Goal: Check status: Check status

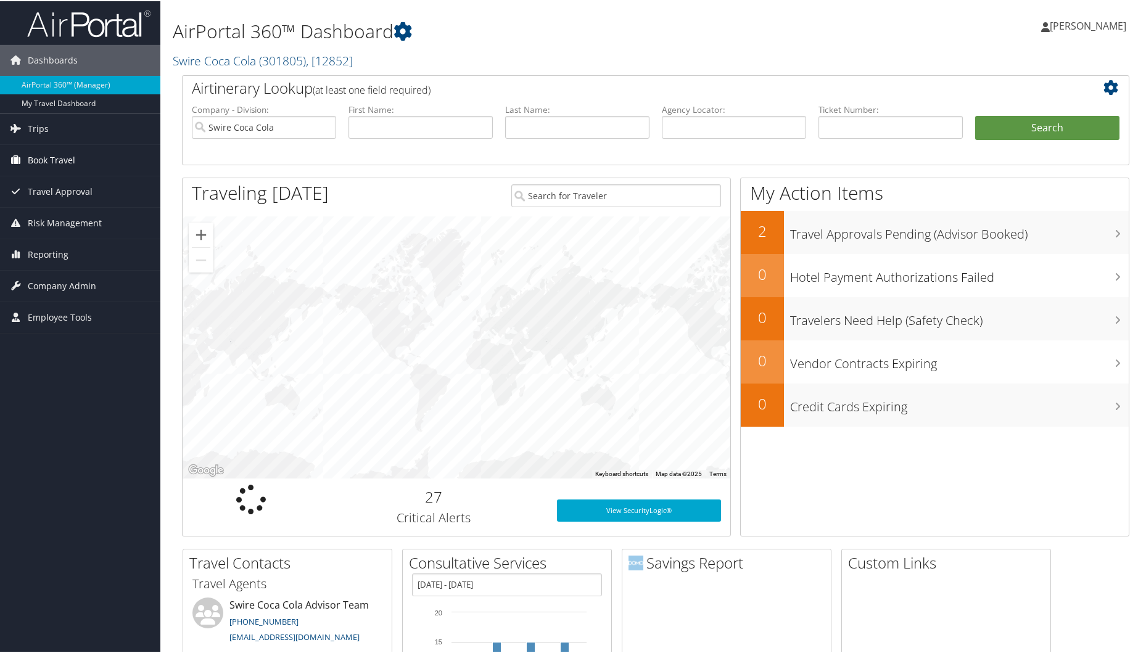
click at [67, 162] on span "Book Travel" at bounding box center [52, 159] width 48 height 31
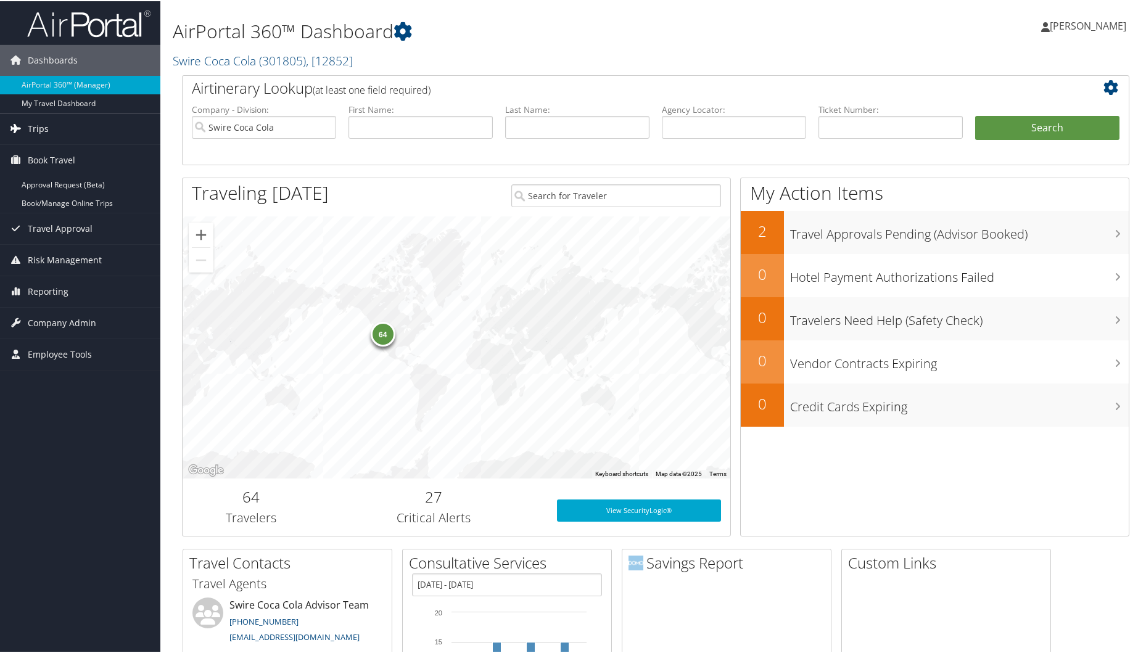
drag, startPoint x: 37, startPoint y: 127, endPoint x: 51, endPoint y: 128, distance: 13.6
click at [37, 127] on span "Trips" at bounding box center [38, 127] width 21 height 31
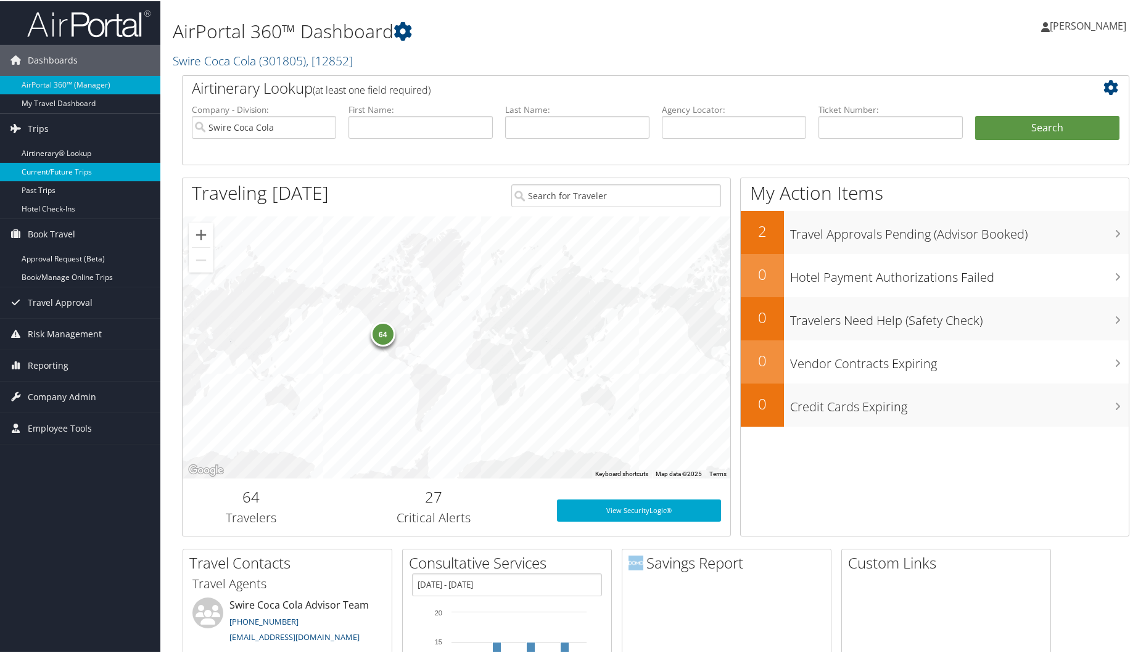
drag, startPoint x: 84, startPoint y: 170, endPoint x: 89, endPoint y: 166, distance: 6.7
click at [426, 125] on input "text" at bounding box center [421, 126] width 144 height 23
click at [571, 122] on input "text" at bounding box center [577, 126] width 144 height 23
type input "a"
type input "rajan"
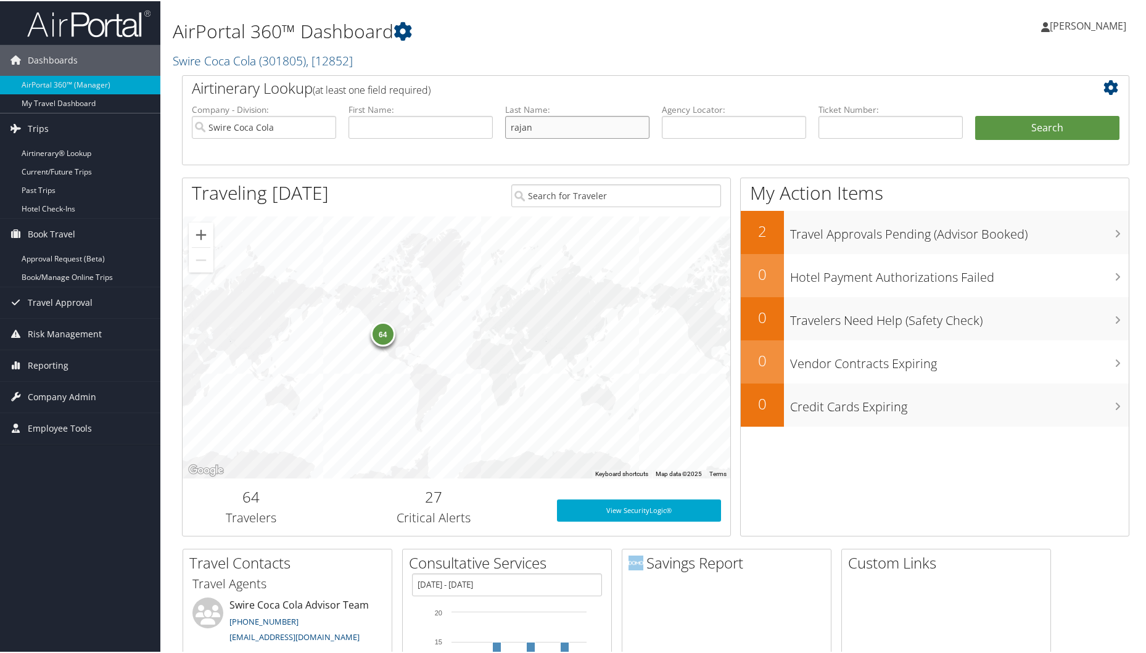
click at [975, 115] on button "Search" at bounding box center [1047, 127] width 144 height 25
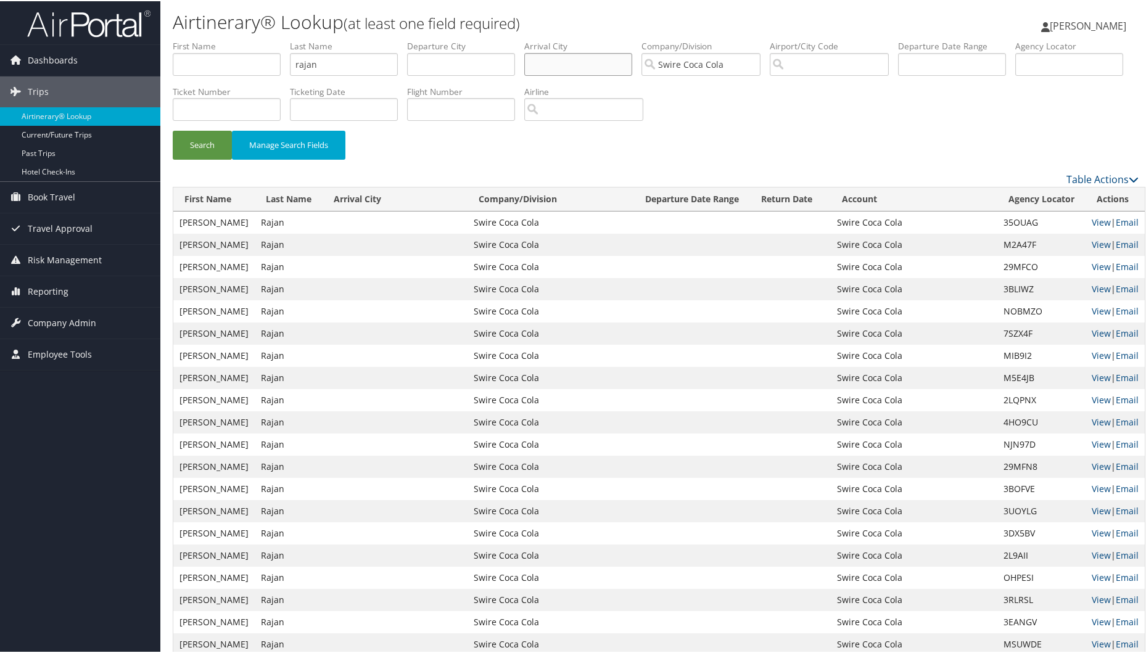
click at [569, 68] on input "text" at bounding box center [578, 63] width 108 height 23
click at [209, 142] on button "Search" at bounding box center [202, 144] width 59 height 29
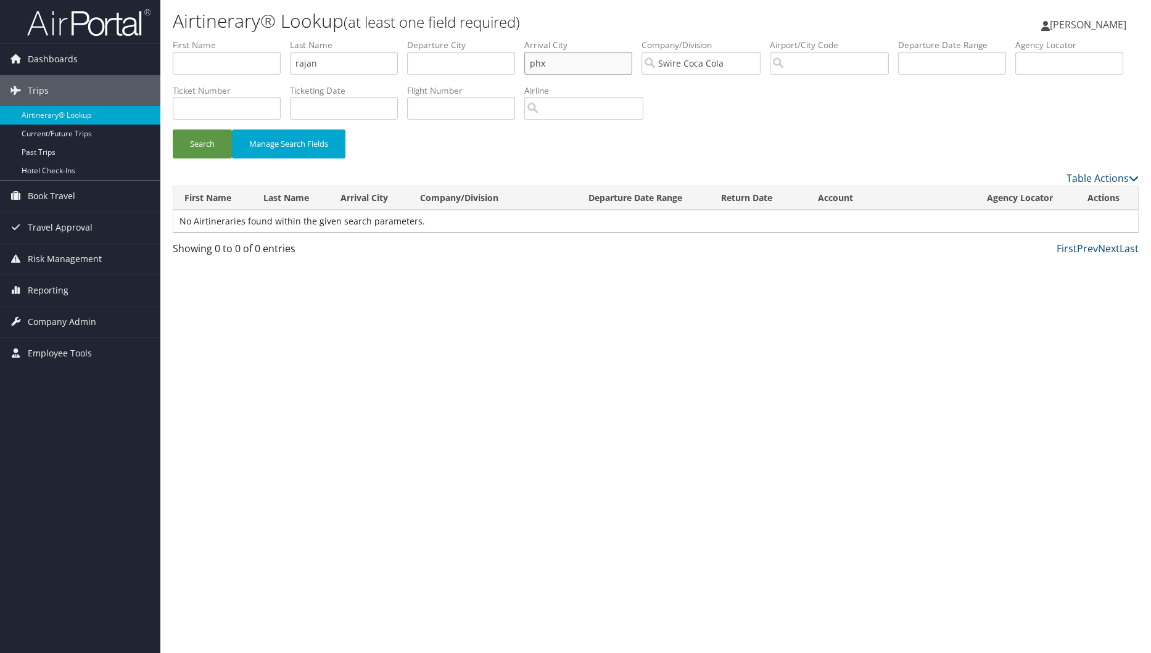
click at [561, 62] on input "phx" at bounding box center [578, 63] width 108 height 23
type input "p"
click at [69, 133] on link "Current/Future Trips" at bounding box center [80, 134] width 160 height 19
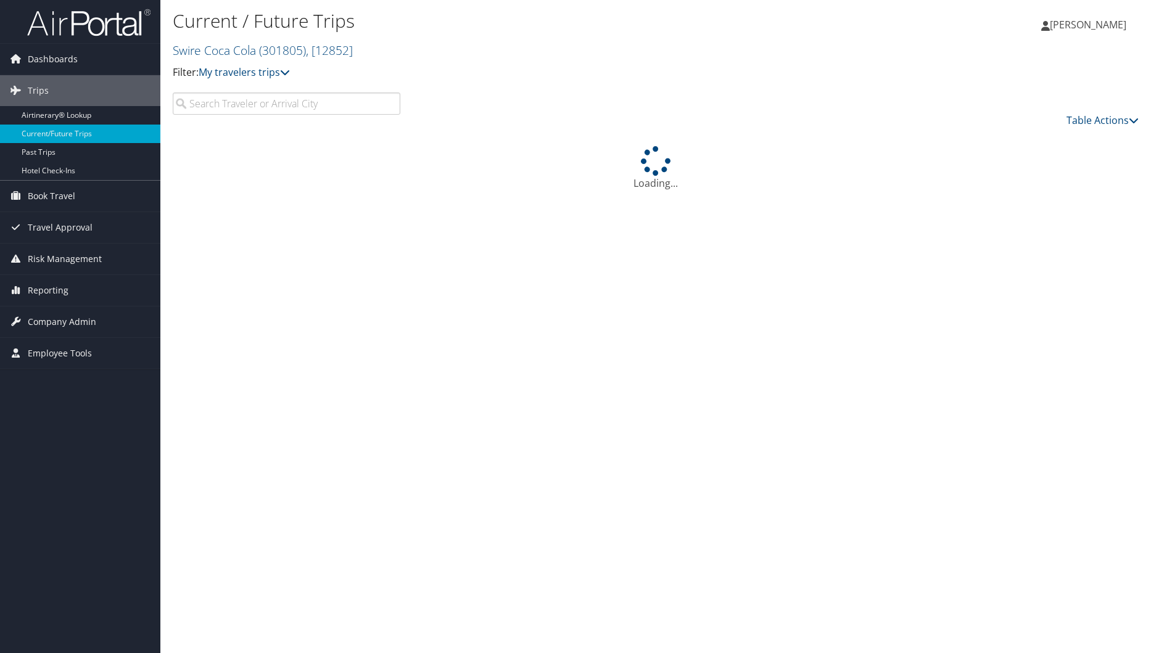
drag, startPoint x: 238, startPoint y: 100, endPoint x: 232, endPoint y: 104, distance: 7.0
click at [237, 101] on input "search" at bounding box center [287, 104] width 228 height 22
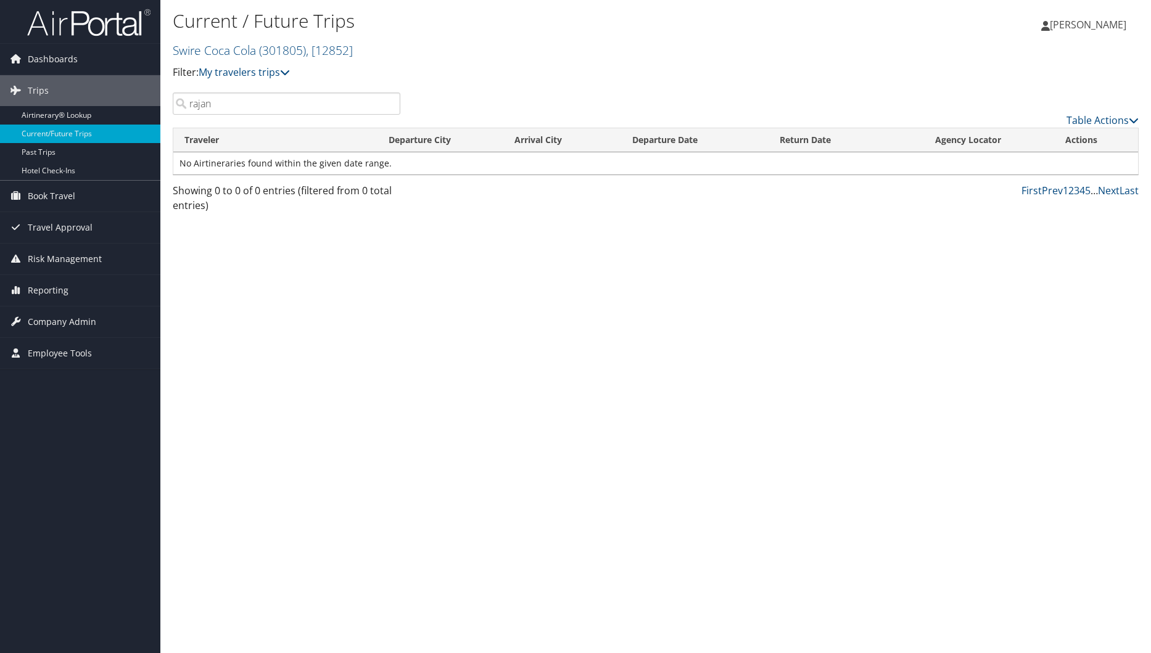
type input "rajan"
